Goal: Communication & Community: Answer question/provide support

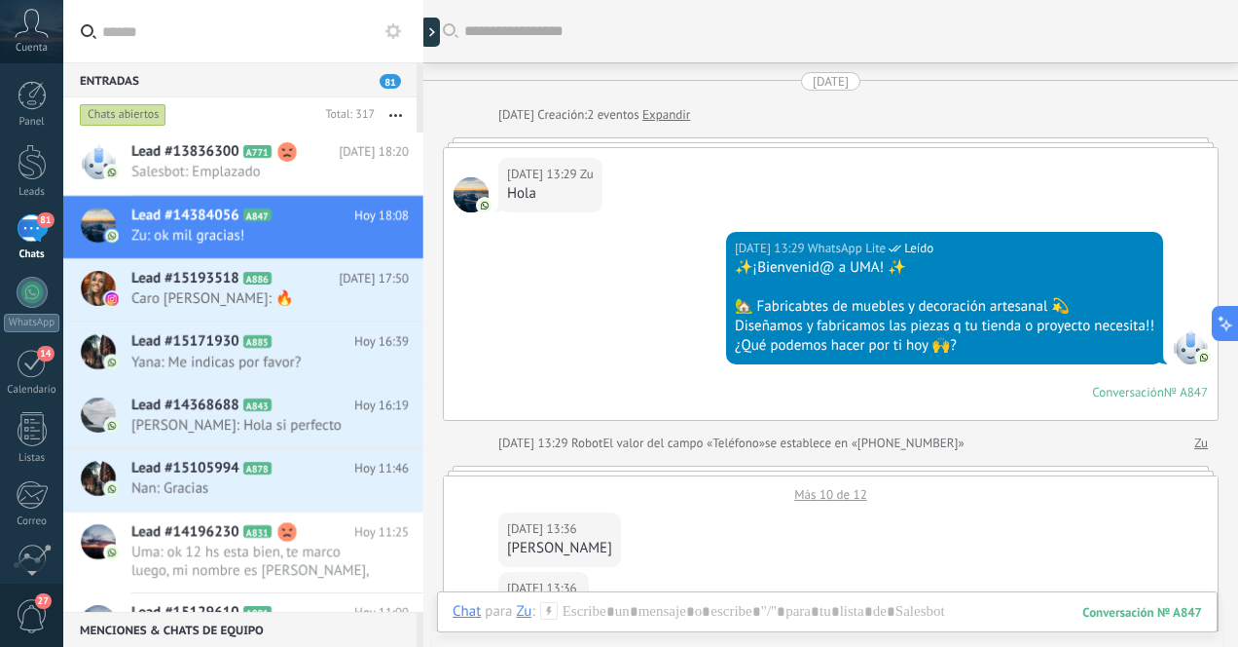
scroll to position [219, 0]
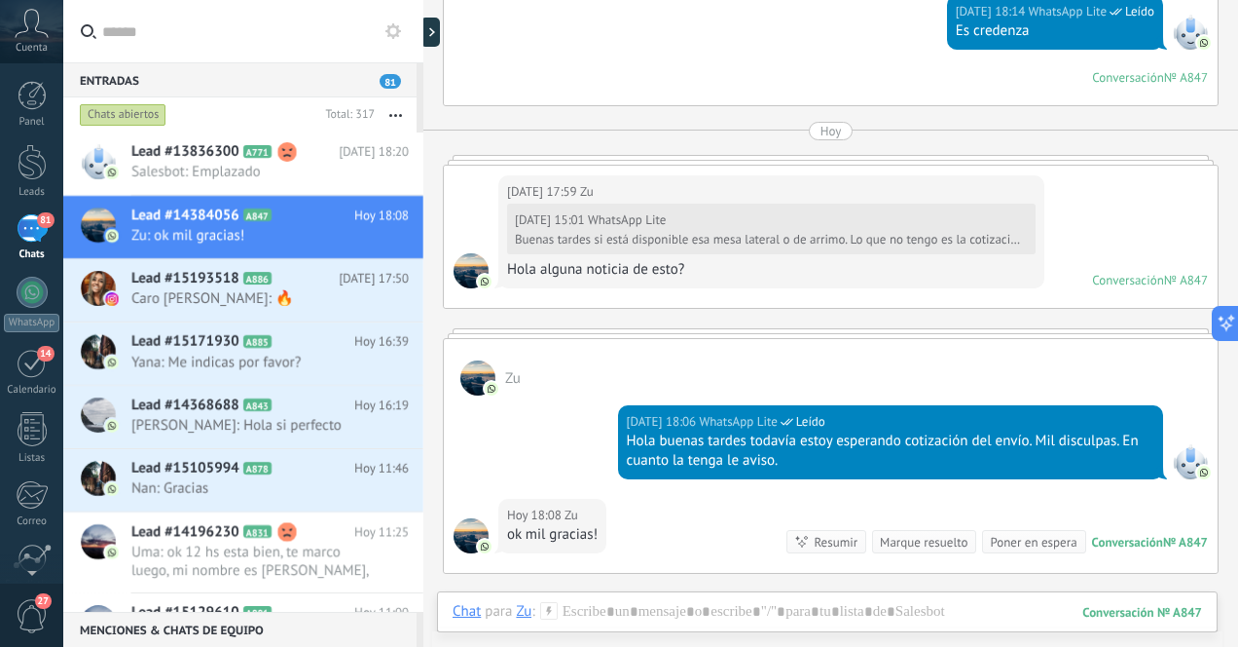
click at [32, 229] on div "81" at bounding box center [32, 228] width 31 height 28
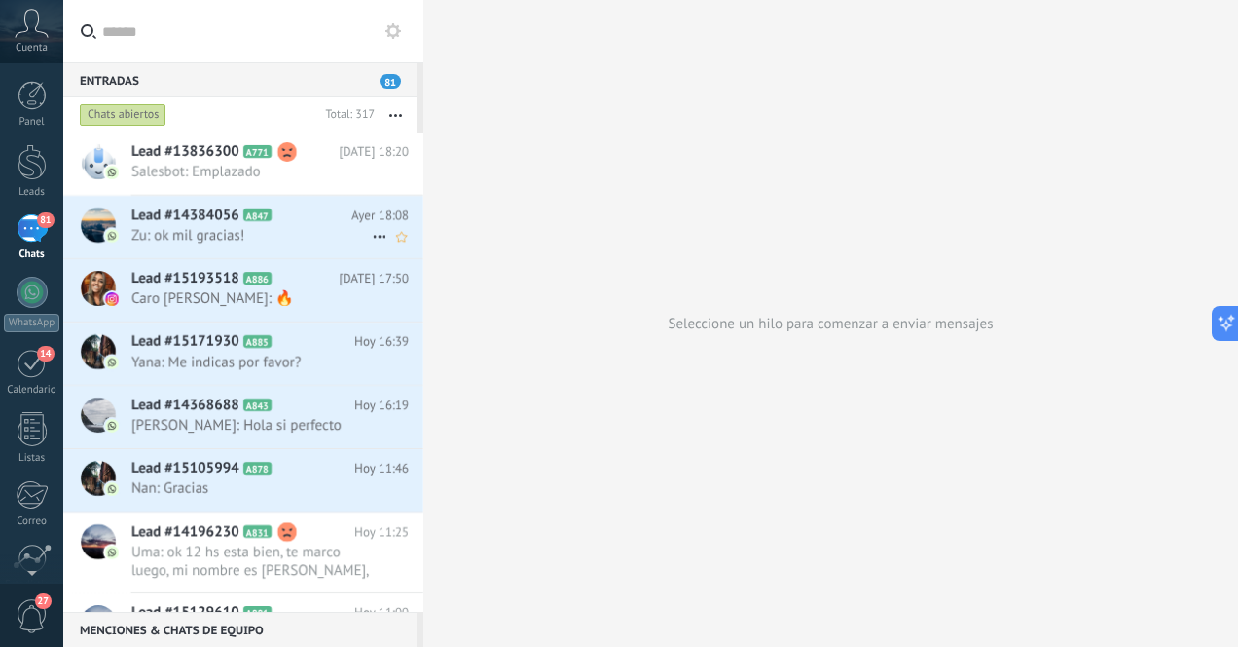
click at [313, 234] on span "Zu: ok mil gracias!" at bounding box center [251, 235] width 240 height 18
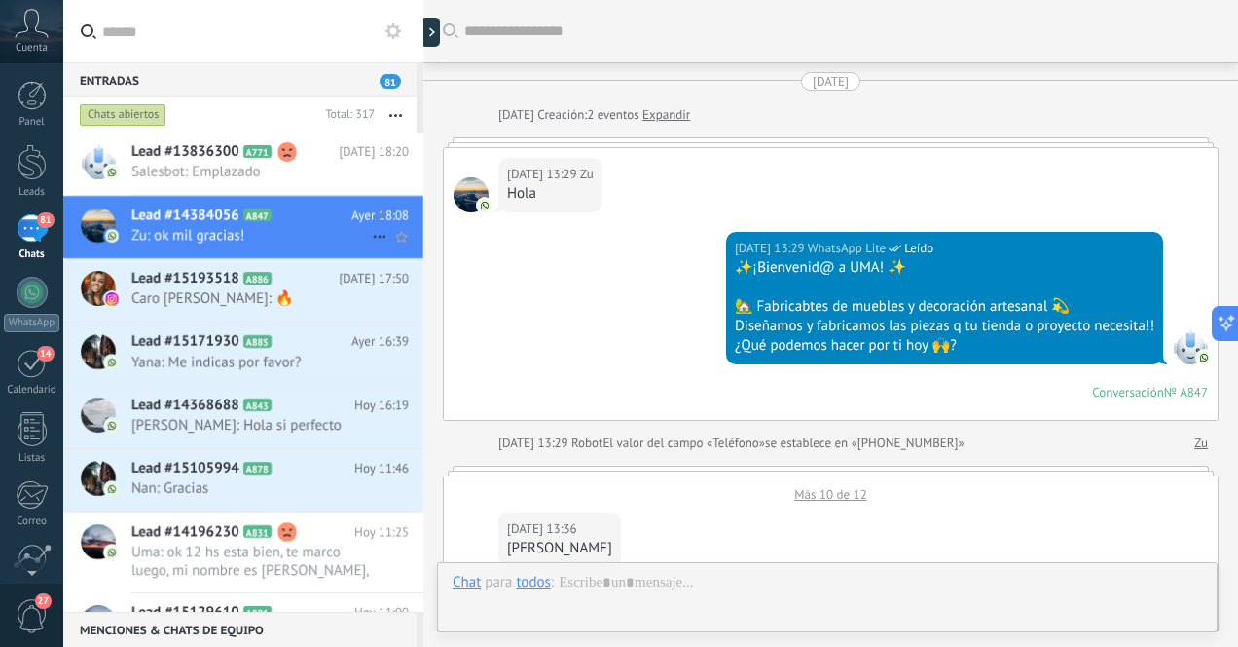
scroll to position [1604, 0]
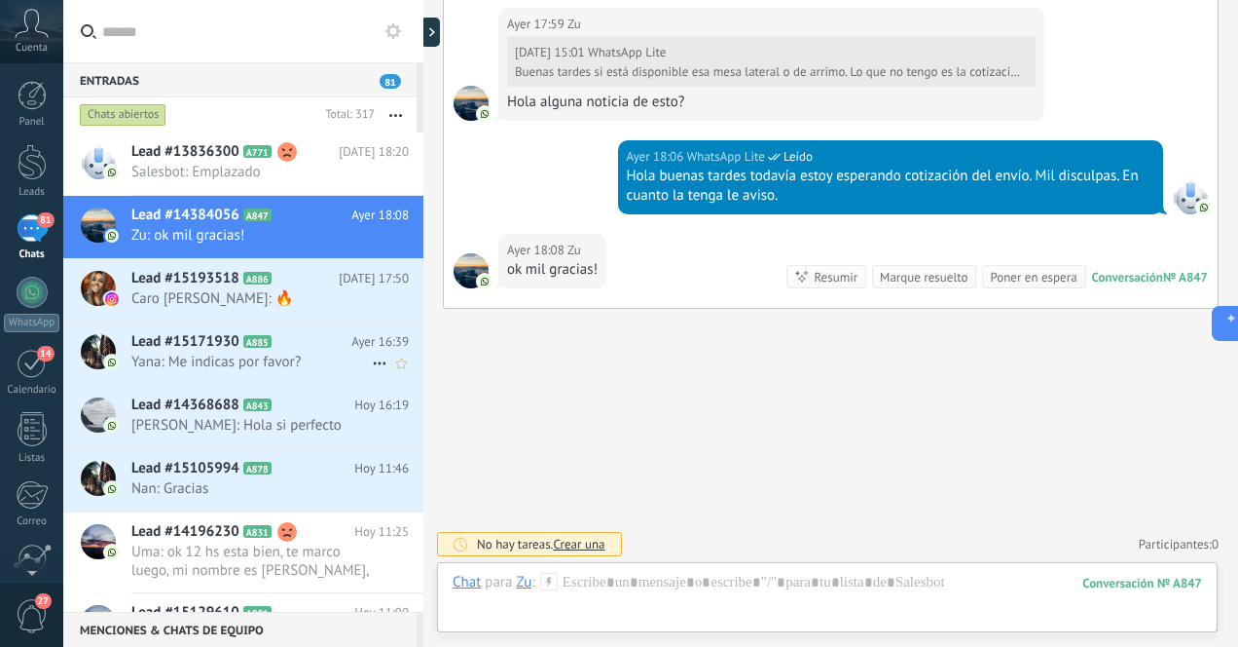
click at [314, 352] on span "Yana: Me indicas por favor?" at bounding box center [251, 361] width 240 height 18
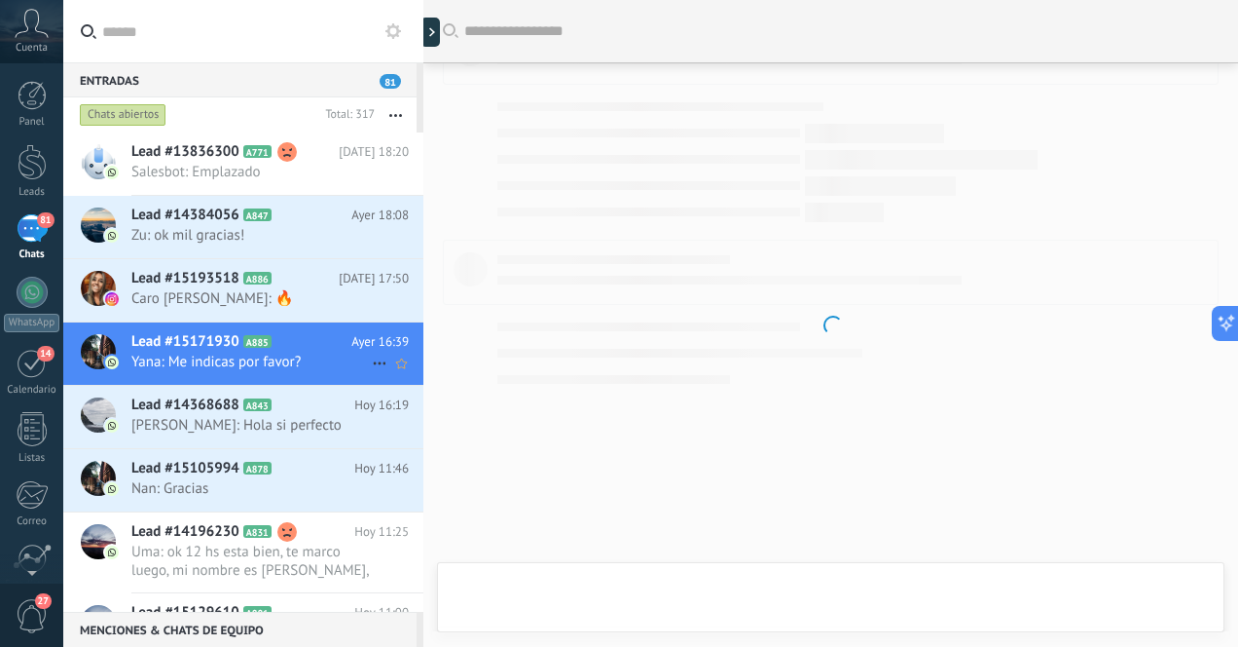
scroll to position [1009, 0]
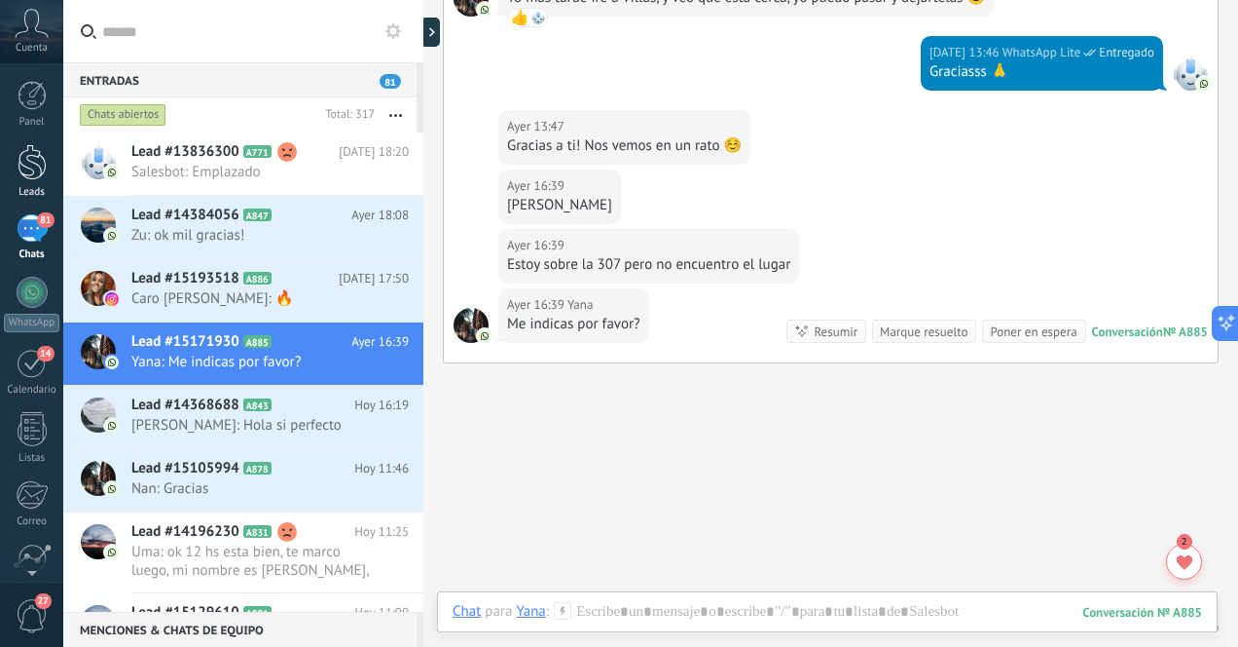
click at [39, 166] on div at bounding box center [32, 162] width 29 height 36
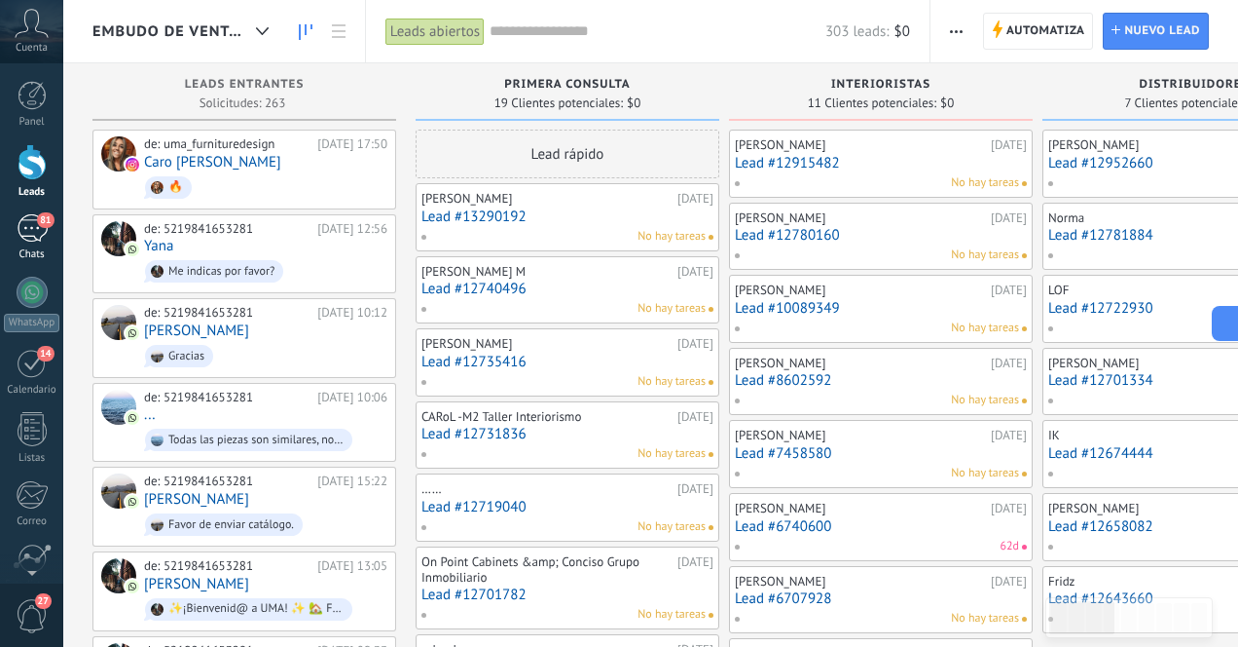
click at [30, 229] on div "81" at bounding box center [32, 228] width 31 height 28
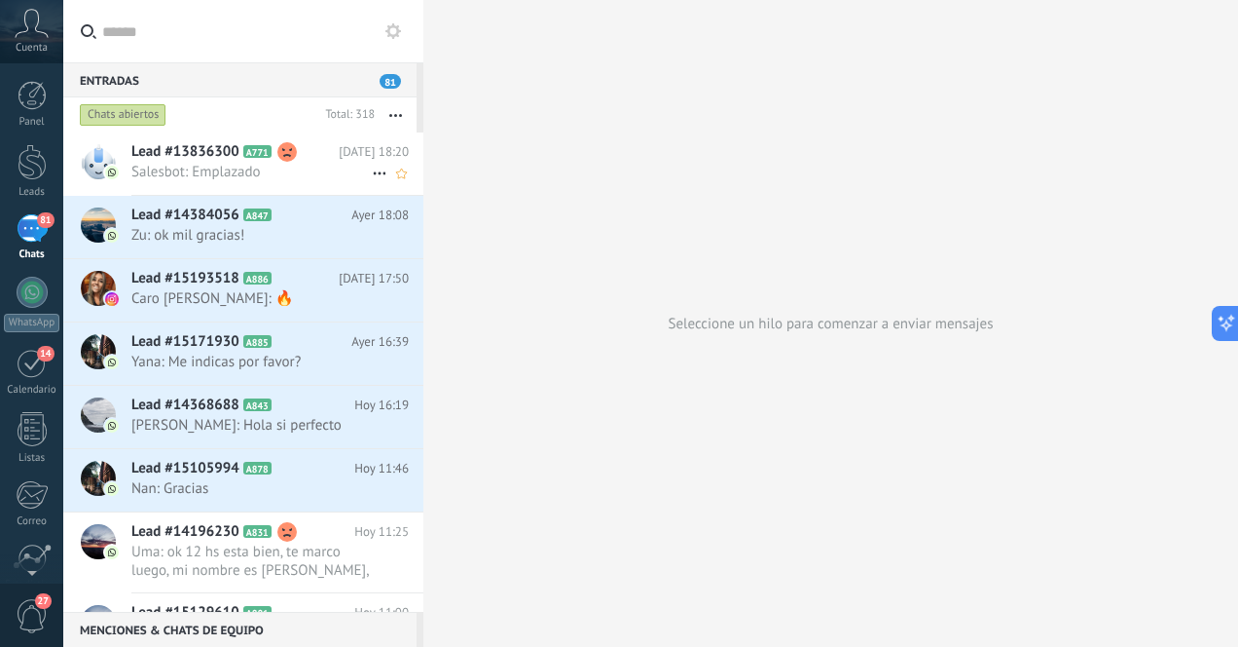
click at [212, 171] on span "Salesbot: Emplazado" at bounding box center [251, 172] width 240 height 18
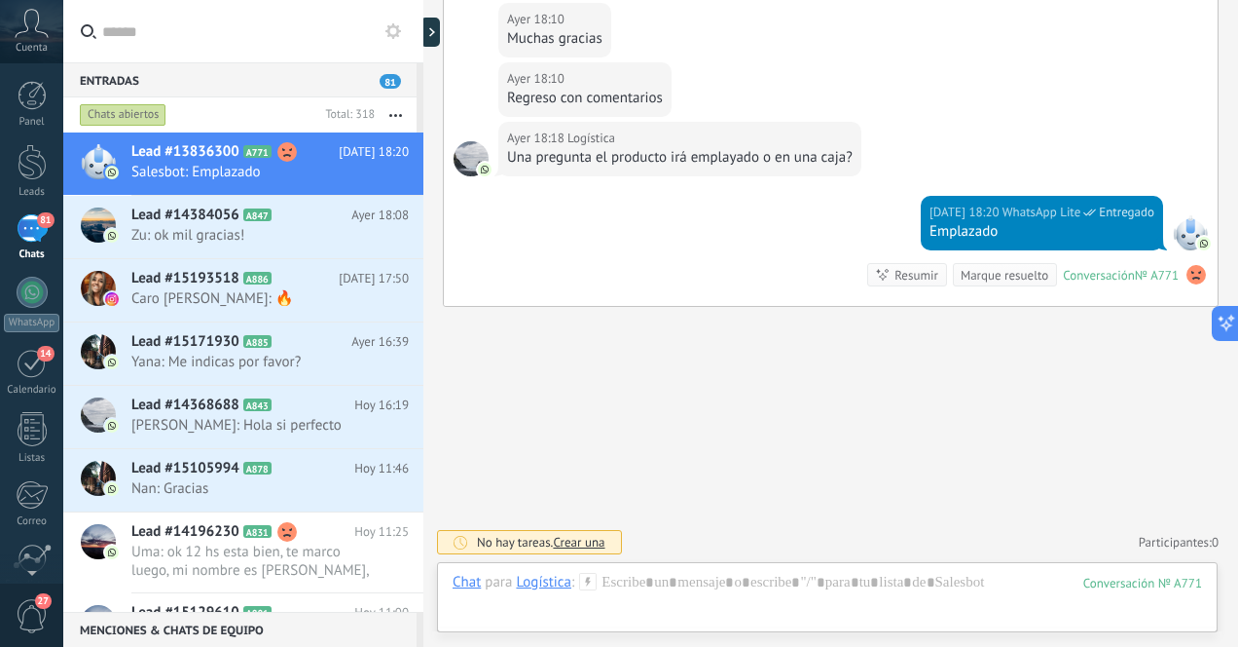
scroll to position [2921, 0]
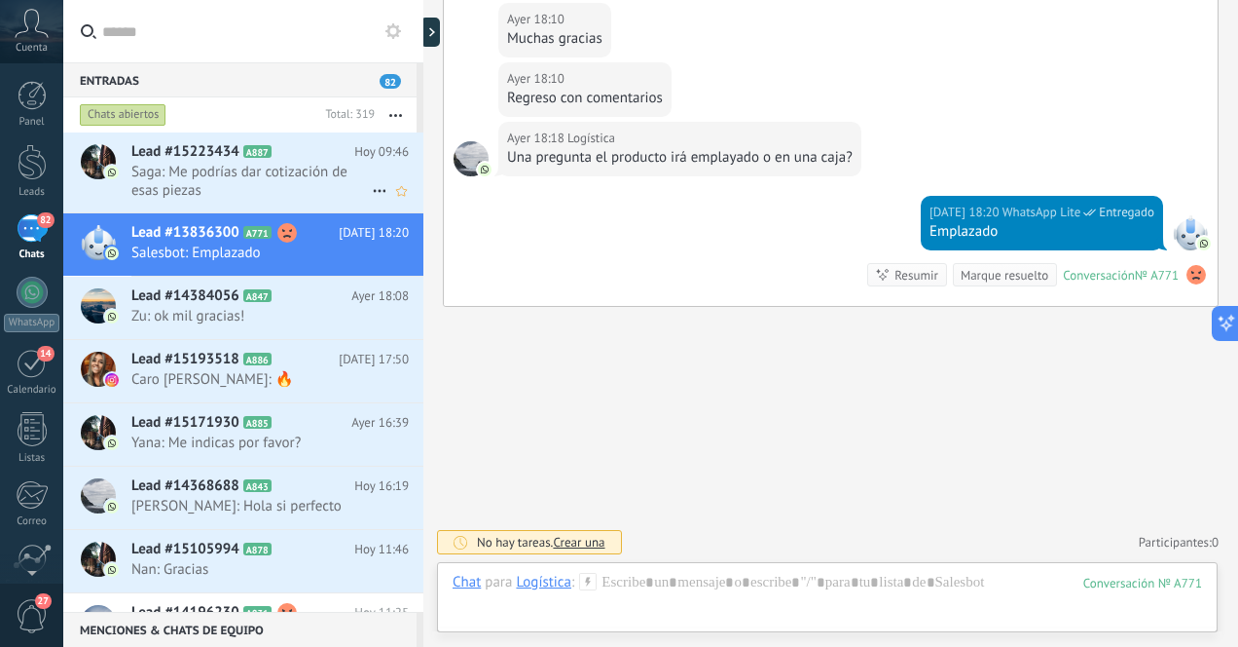
click at [273, 178] on span "Saga: Me podrías dar cotización de esas piezas" at bounding box center [251, 181] width 240 height 37
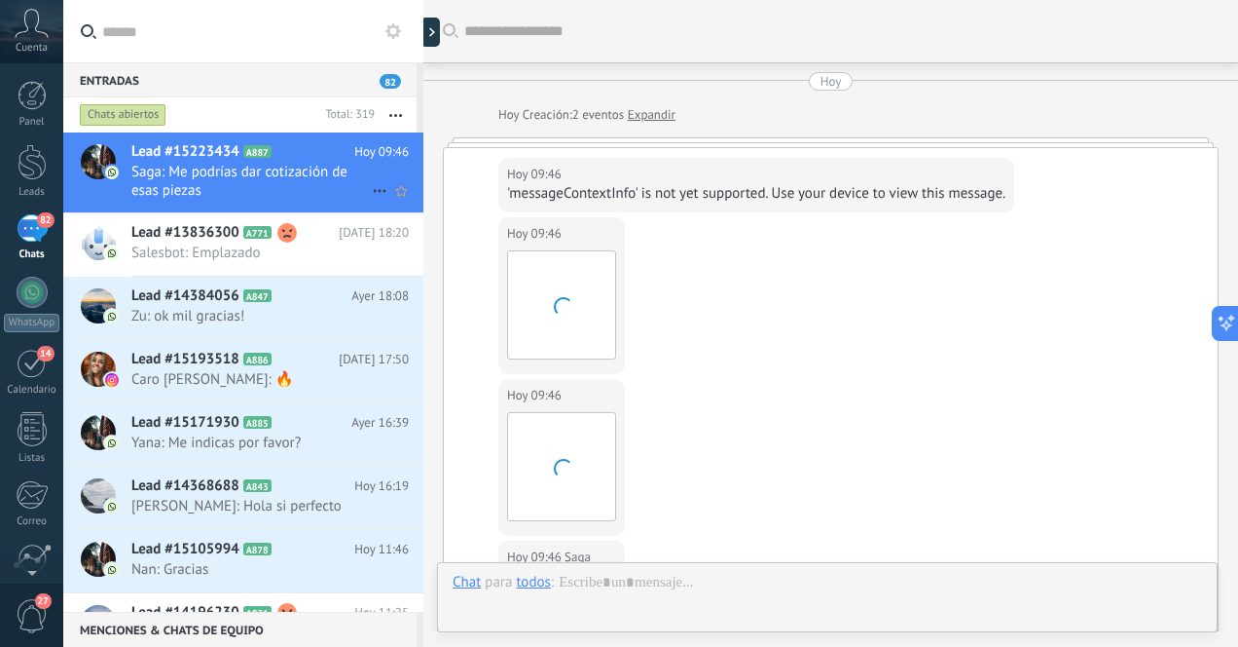
scroll to position [738, 0]
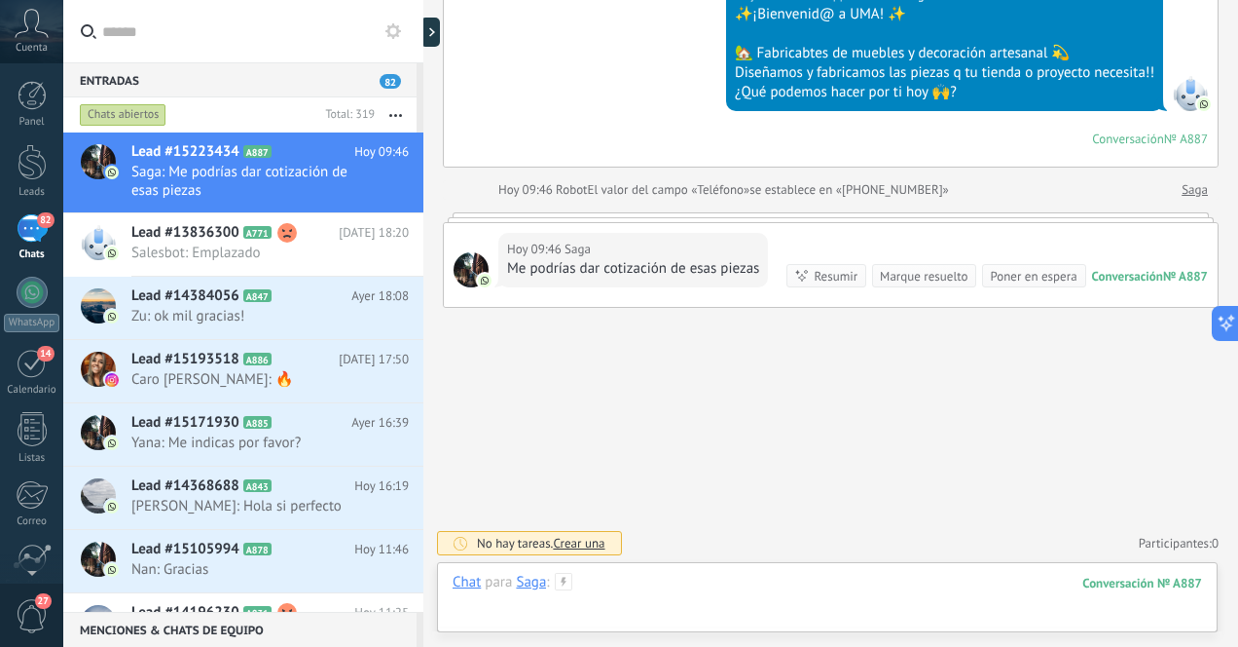
click at [840, 590] on div at bounding box center [828, 602] width 750 height 58
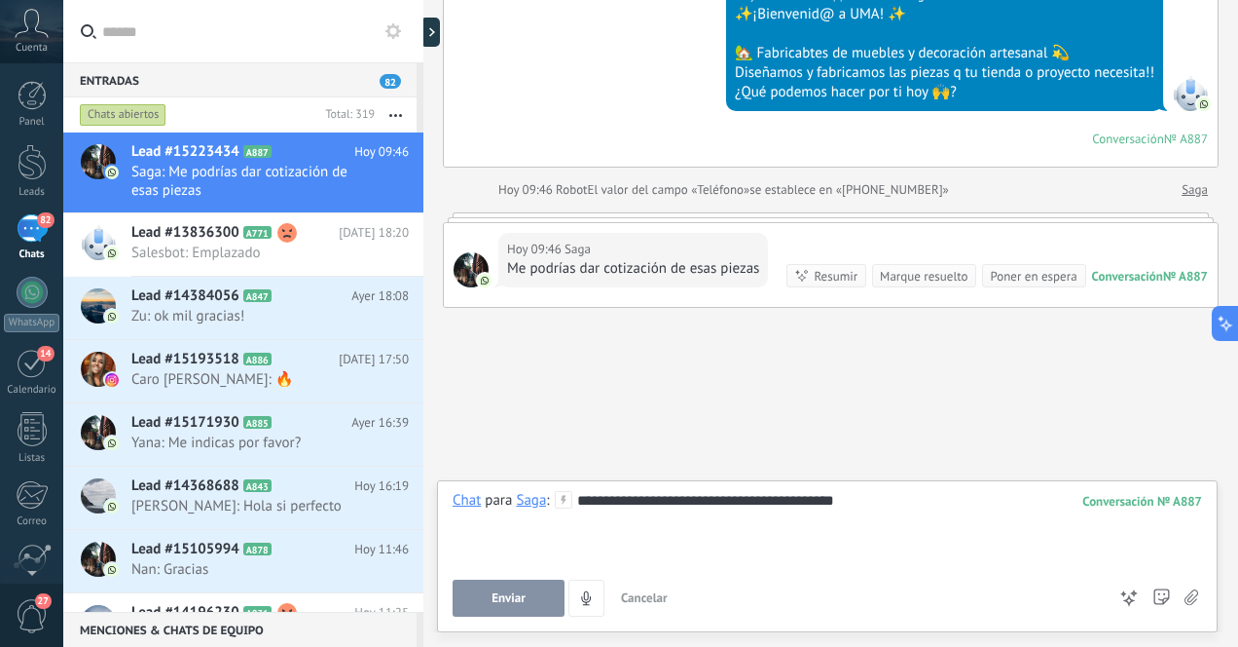
click at [683, 499] on div "**********" at bounding box center [828, 528] width 750 height 74
click at [506, 596] on span "Enviar" at bounding box center [509, 598] width 34 height 14
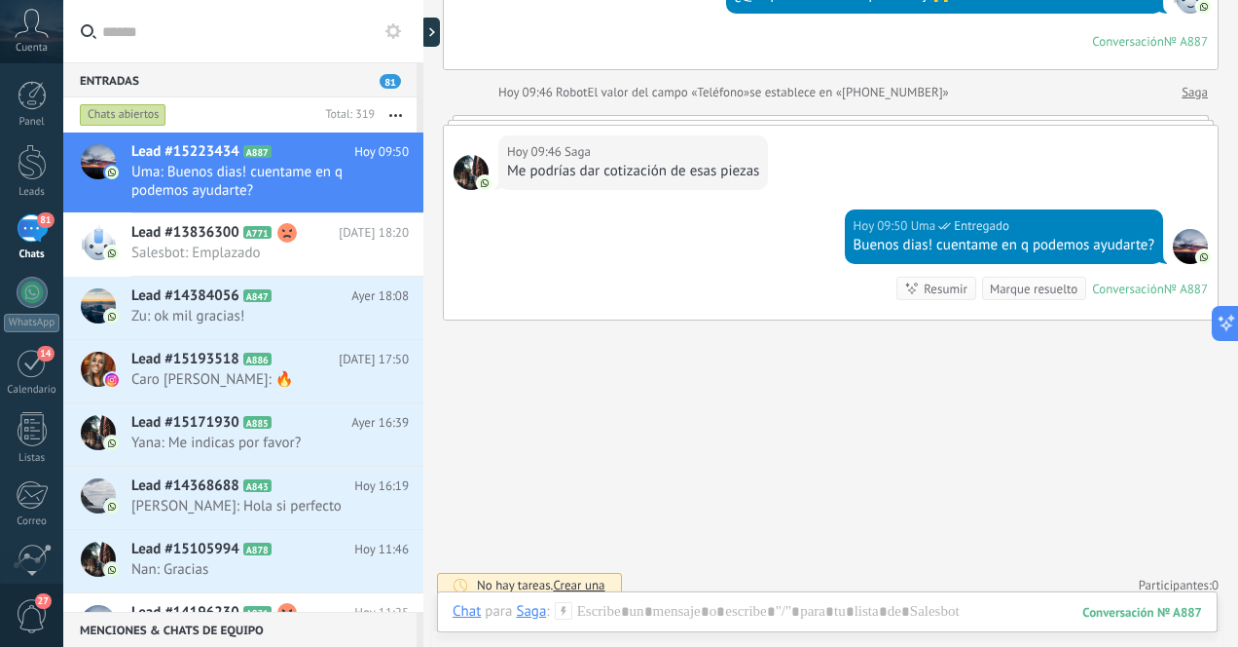
scroll to position [848, 0]
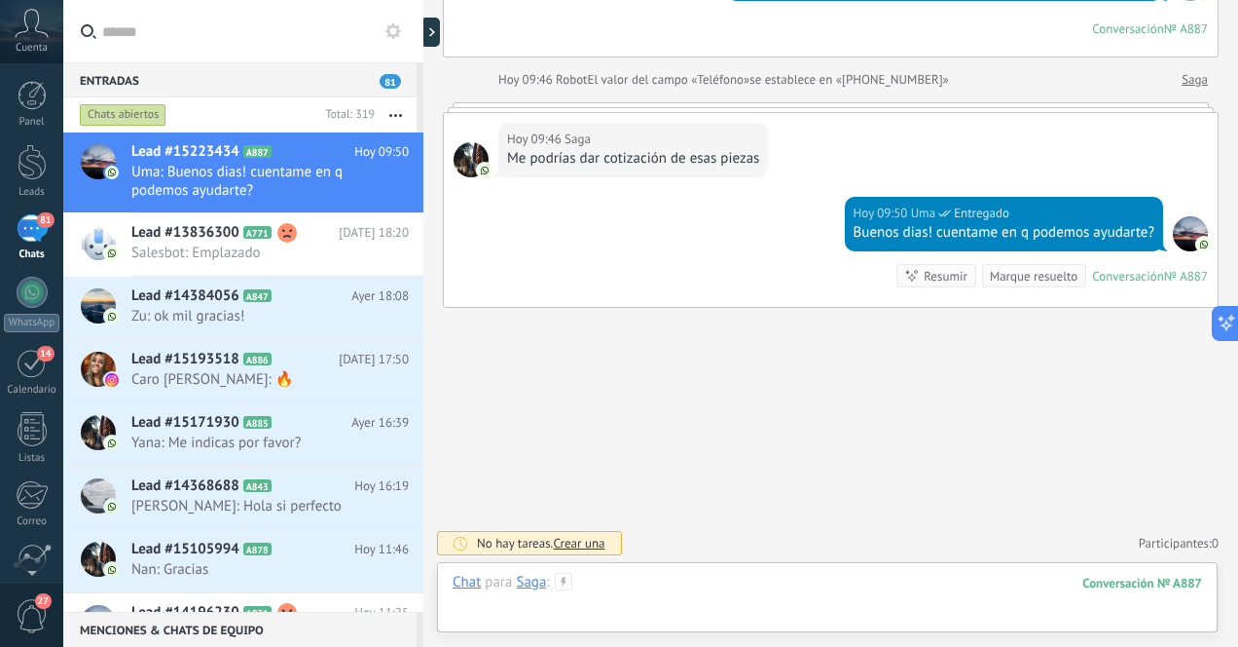
click at [650, 582] on div at bounding box center [828, 602] width 750 height 58
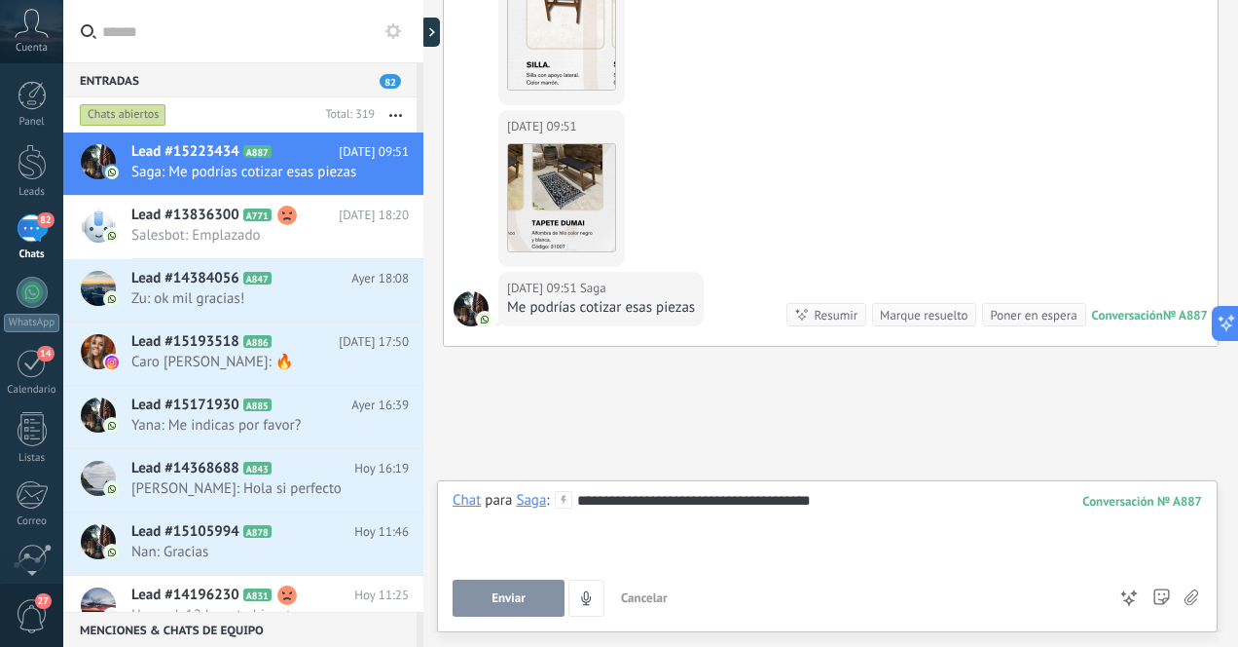
scroll to position [1371, 0]
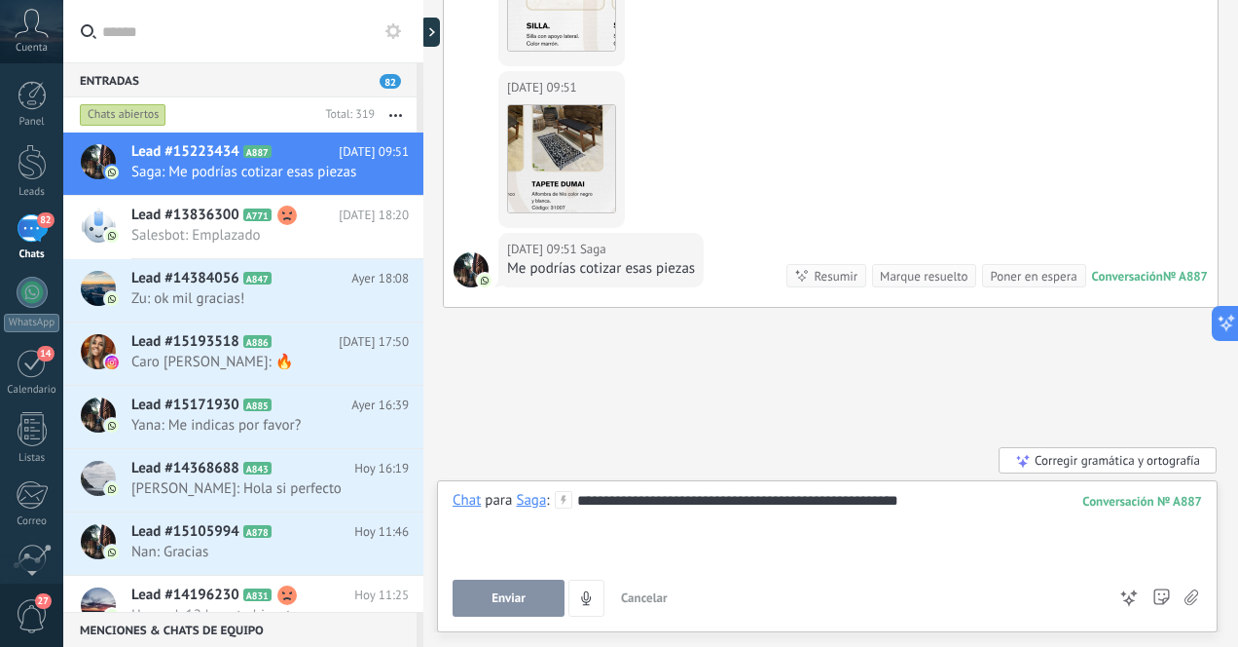
click at [715, 499] on div "**********" at bounding box center [828, 528] width 750 height 74
click at [498, 601] on span "Enviar" at bounding box center [509, 598] width 34 height 14
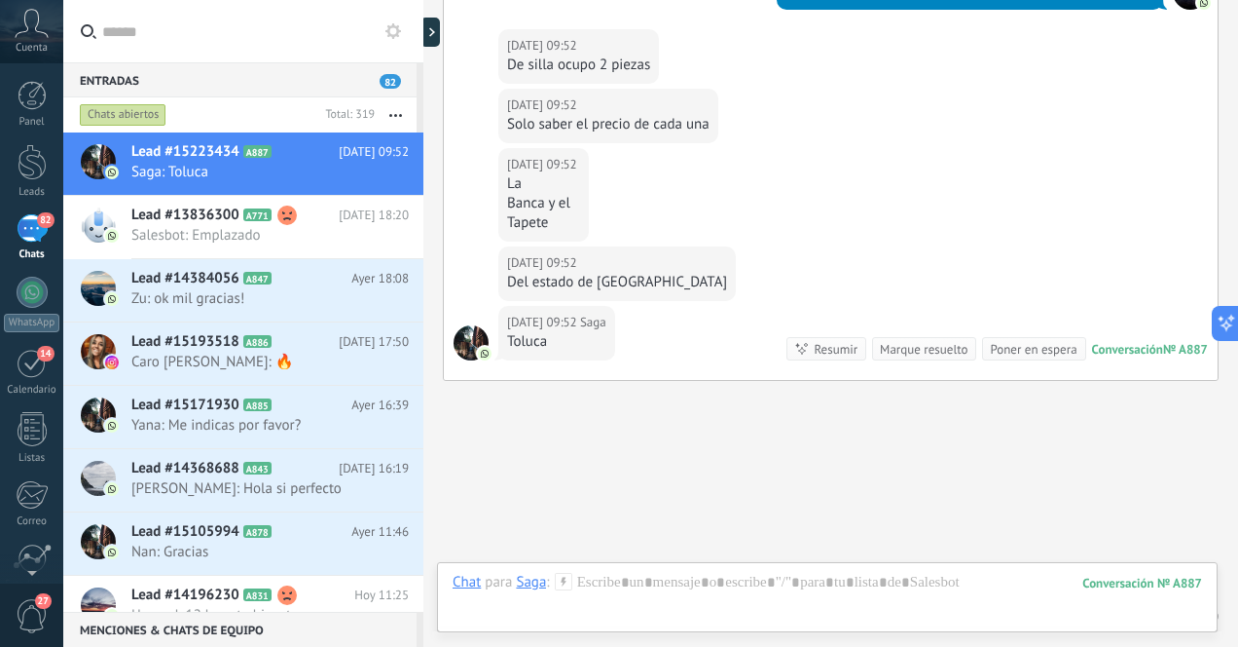
scroll to position [1795, 0]
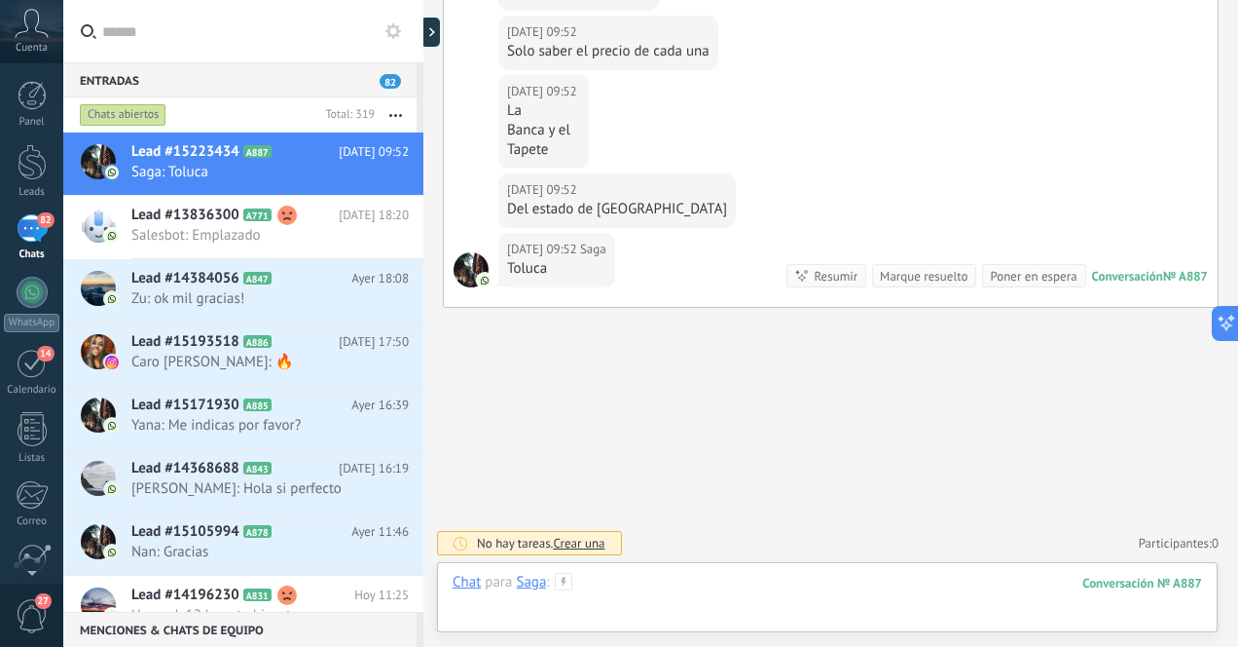
click at [724, 593] on div at bounding box center [828, 602] width 750 height 58
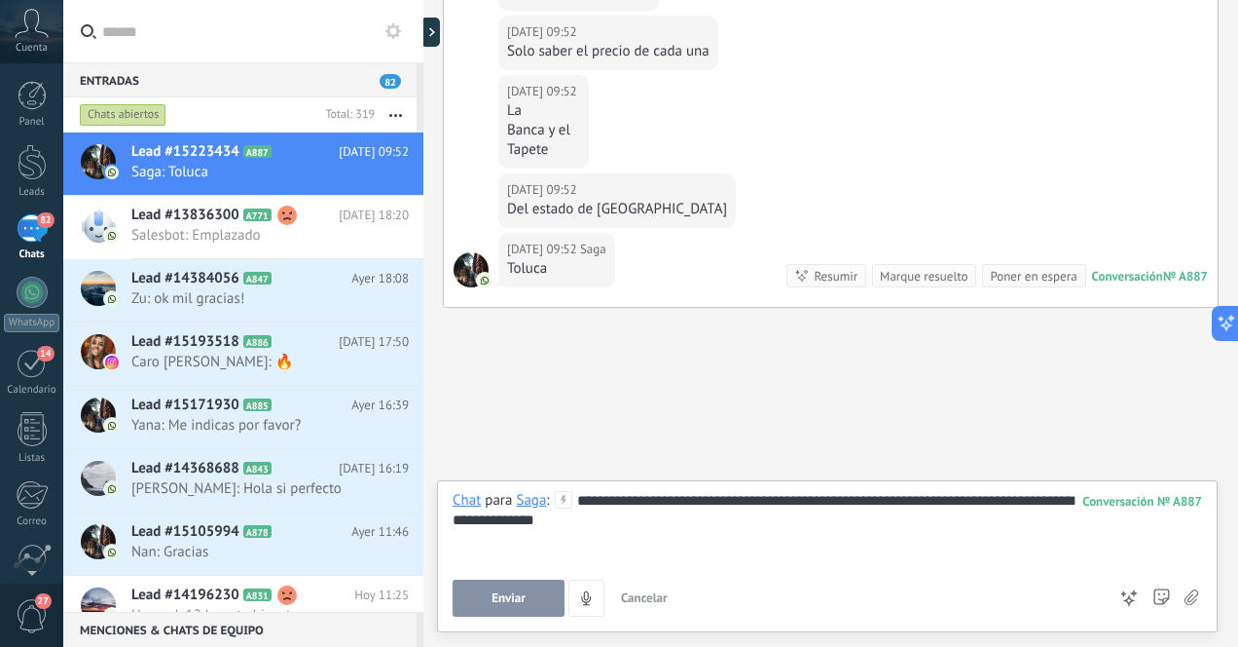
click at [518, 595] on span "Enviar" at bounding box center [509, 598] width 34 height 14
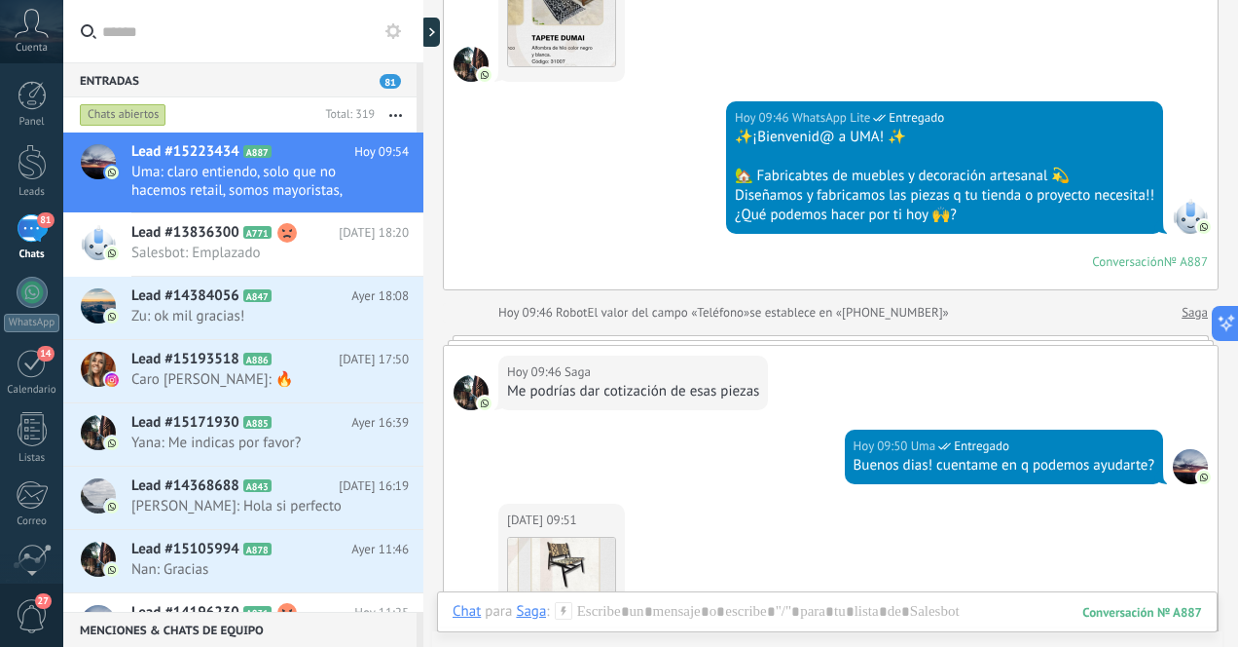
scroll to position [636, 0]
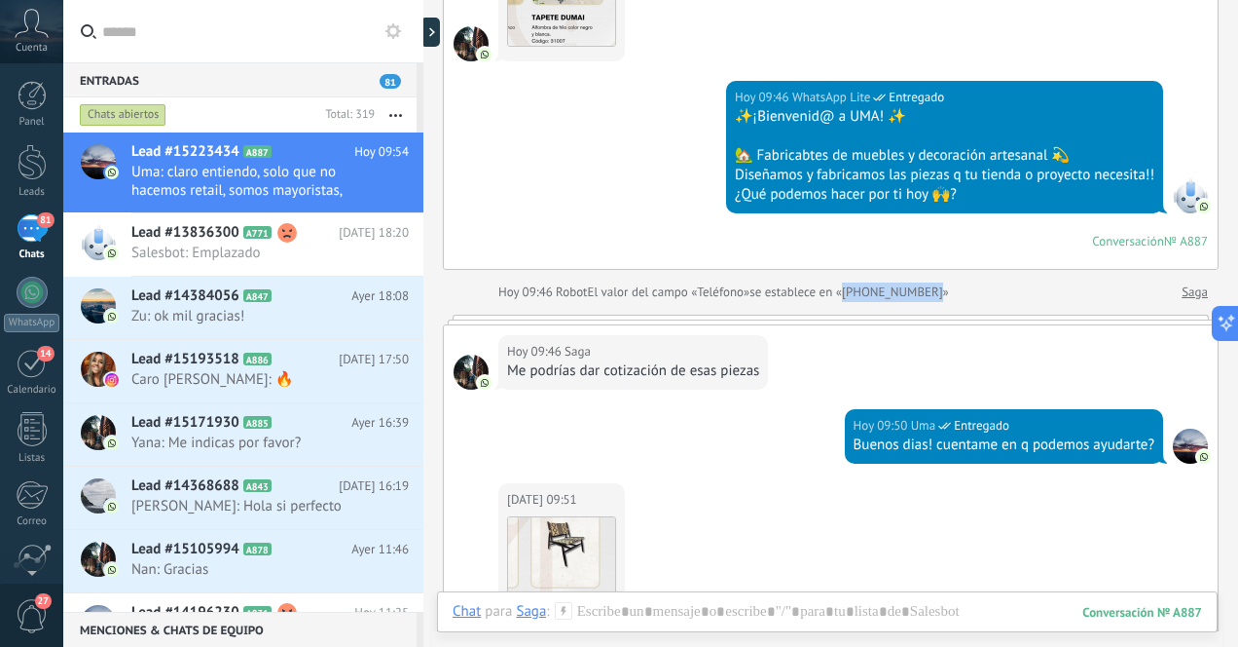
drag, startPoint x: 947, startPoint y: 292, endPoint x: 850, endPoint y: 291, distance: 97.4
click at [850, 291] on span "se establece en «[PHONE_NUMBER]»" at bounding box center [850, 291] width 200 height 19
copy span "[PHONE_NUMBER]"
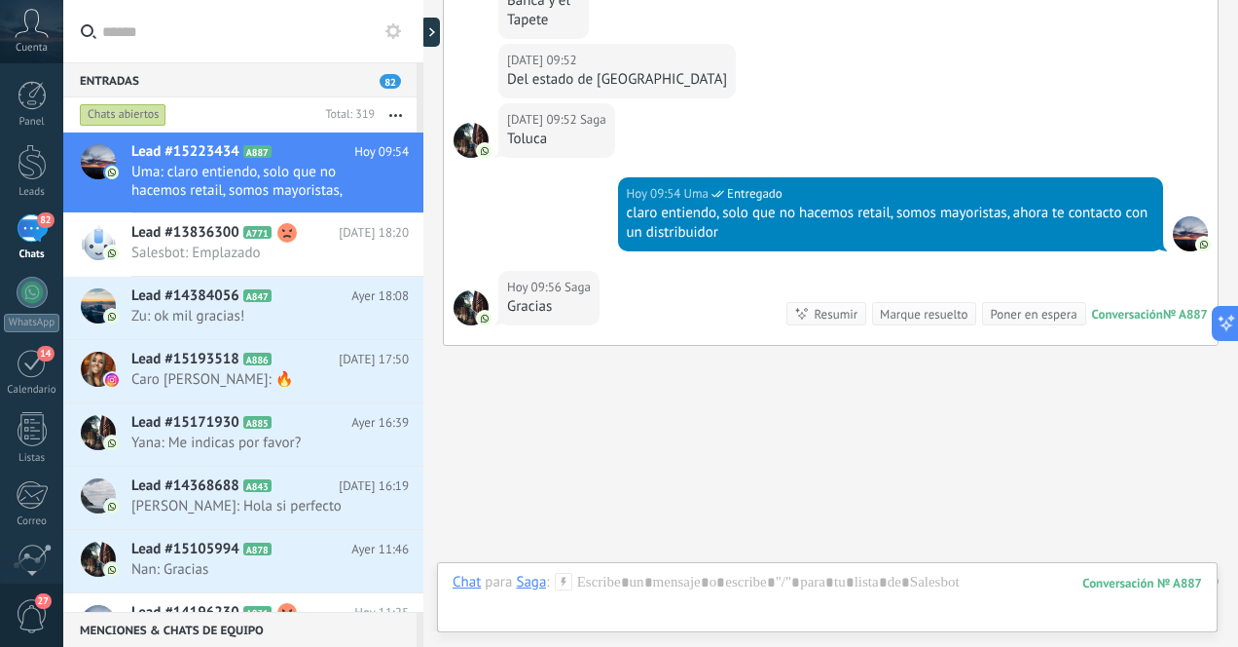
scroll to position [1963, 0]
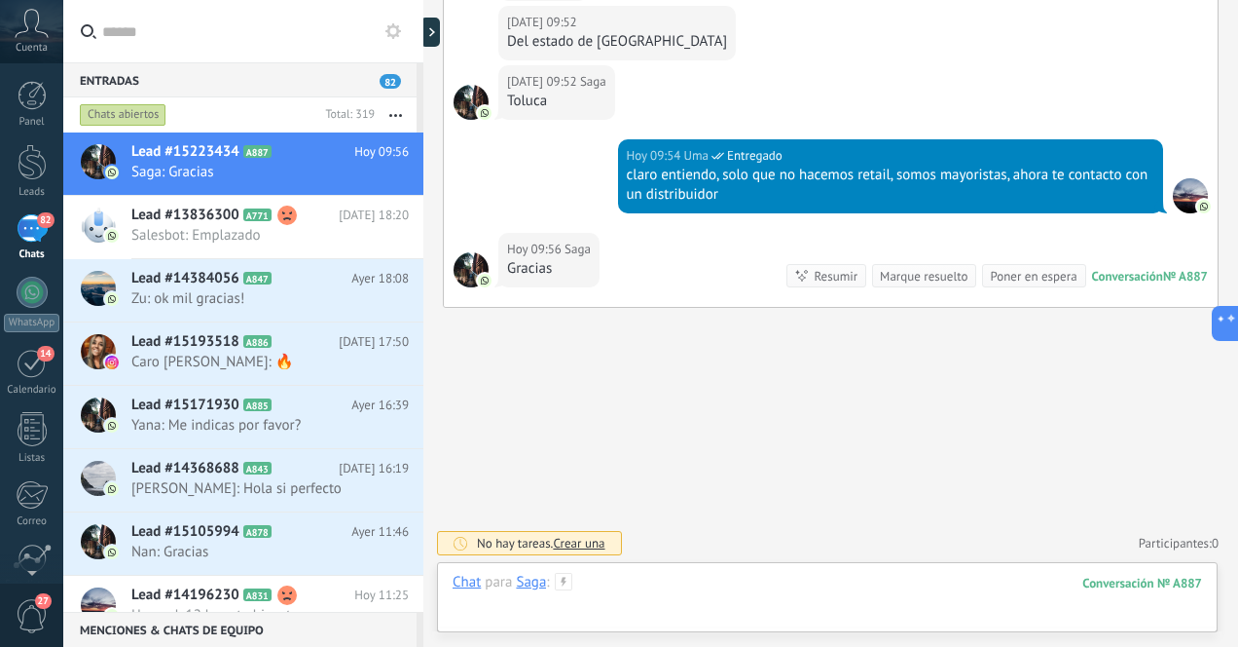
click at [685, 582] on div at bounding box center [828, 602] width 750 height 58
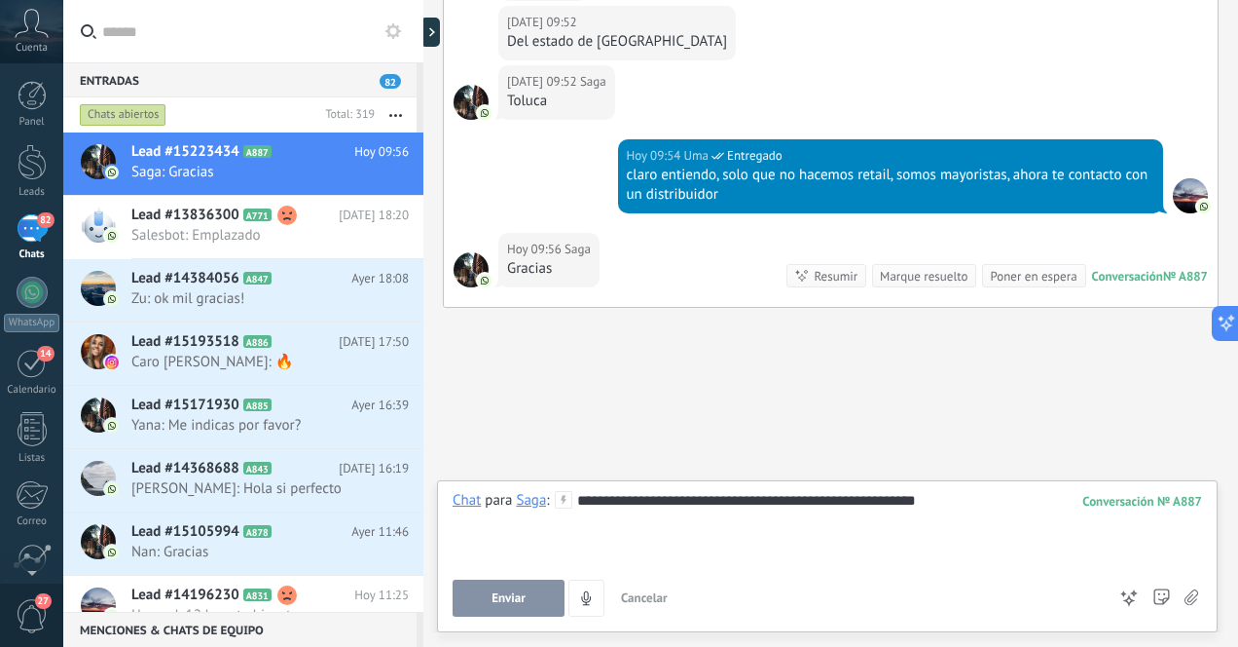
click at [514, 597] on span "Enviar" at bounding box center [509, 598] width 34 height 14
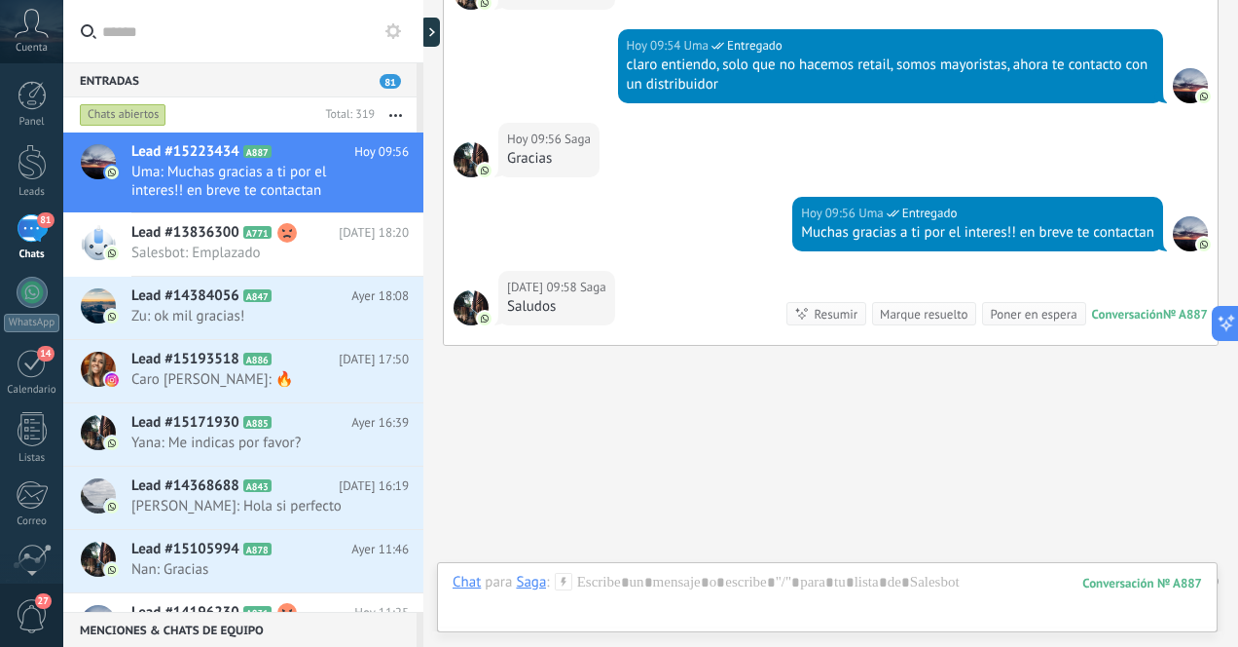
scroll to position [2111, 0]
